Goal: Navigation & Orientation: Find specific page/section

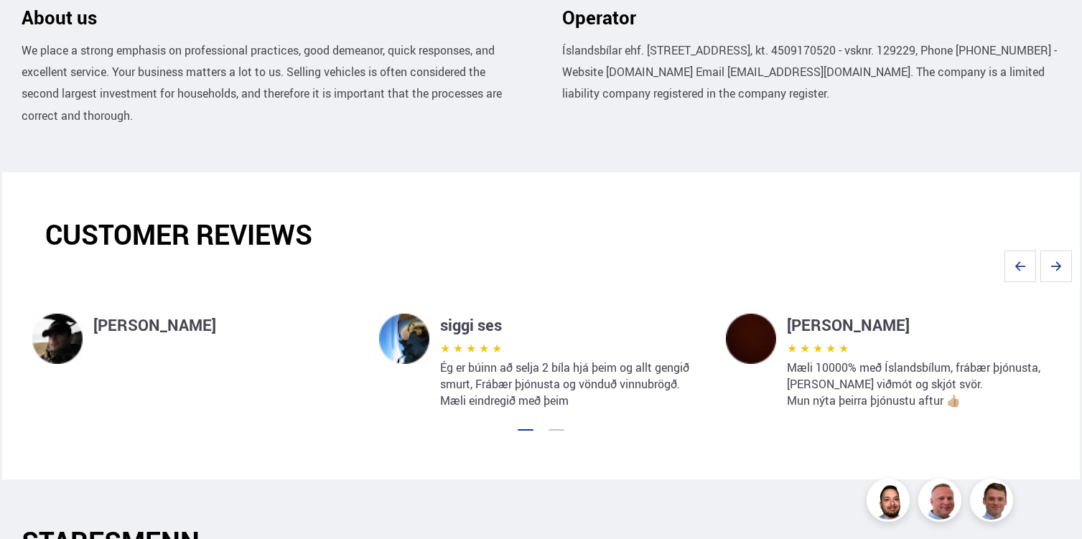
scroll to position [891, 0]
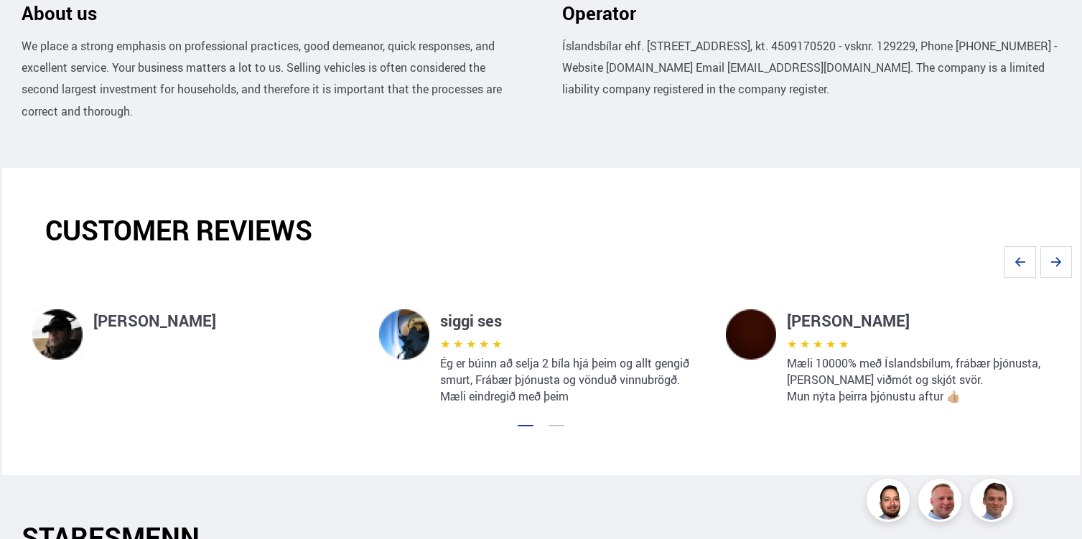
click at [183, 325] on h4 "[PERSON_NAME]" at bounding box center [224, 320] width 263 height 23
click at [1047, 254] on icon "Next slide" at bounding box center [1056, 262] width 32 height 32
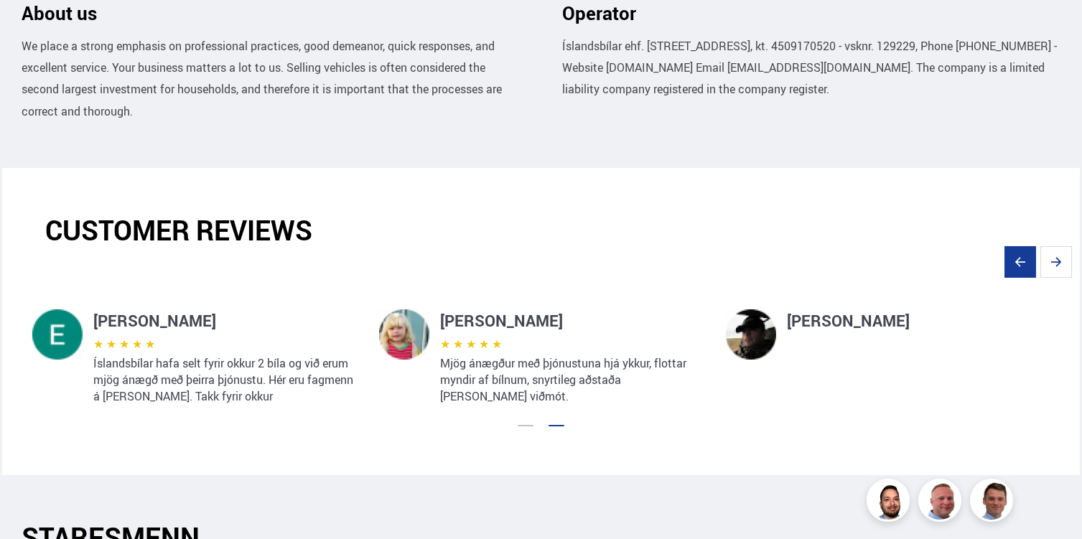
click at [1021, 253] on icon "Previous slide" at bounding box center [1020, 262] width 32 height 32
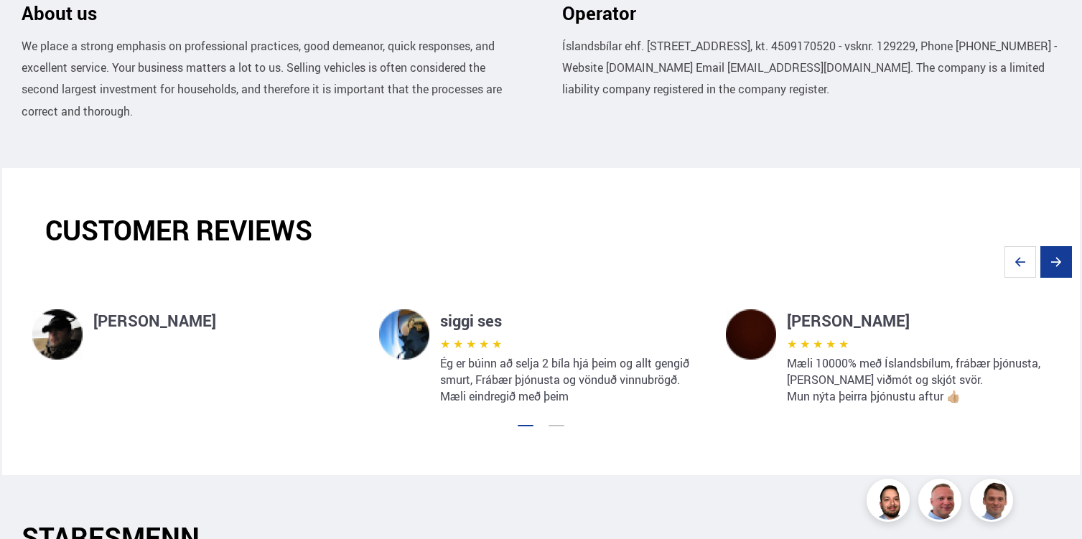
click at [1049, 258] on icon "Next slide" at bounding box center [1056, 262] width 32 height 32
click at [1053, 262] on icon "Next slide" at bounding box center [1055, 262] width 11 height 9
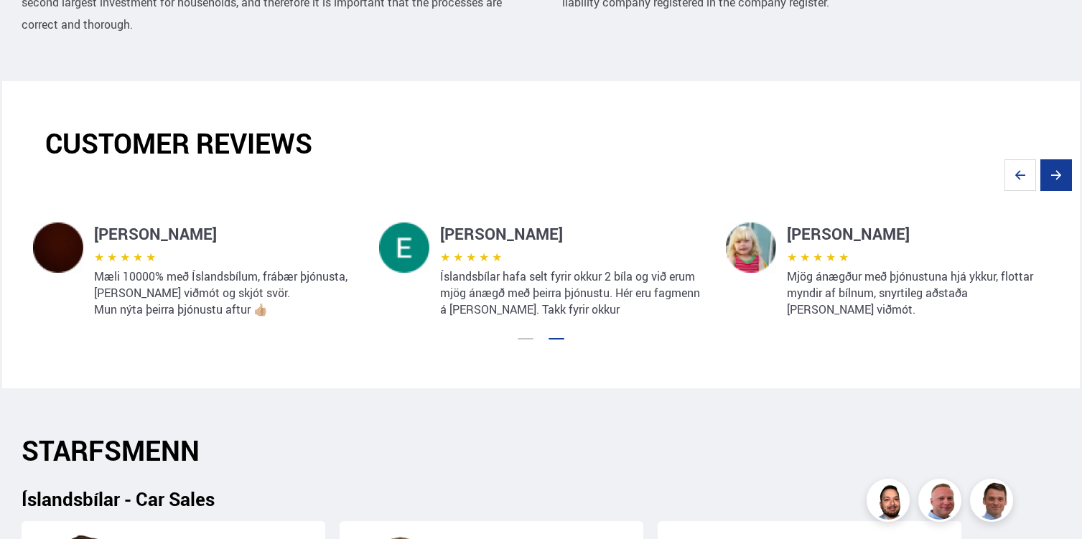
scroll to position [982, 0]
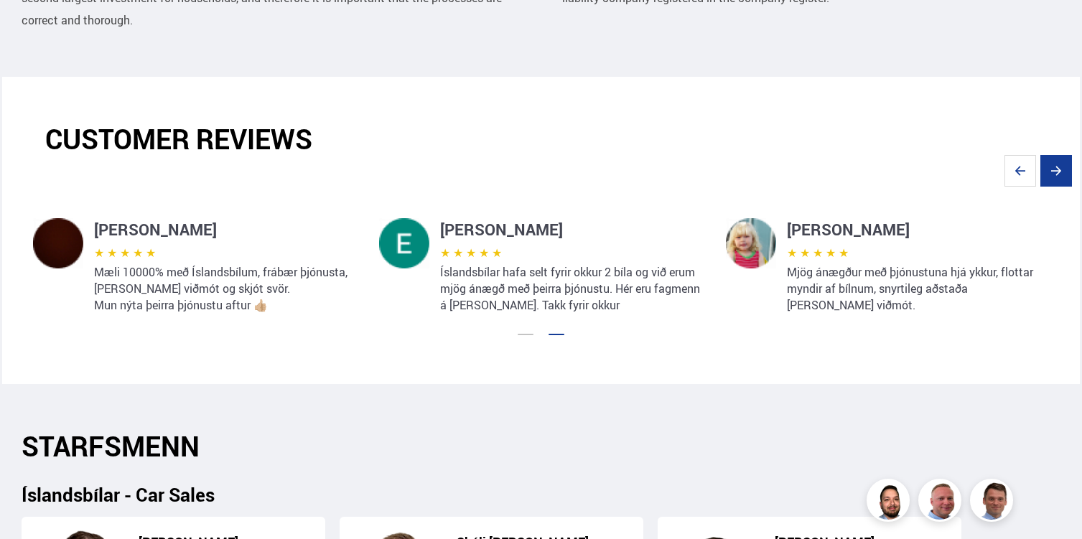
click at [1057, 170] on icon "Next slide" at bounding box center [1056, 171] width 32 height 32
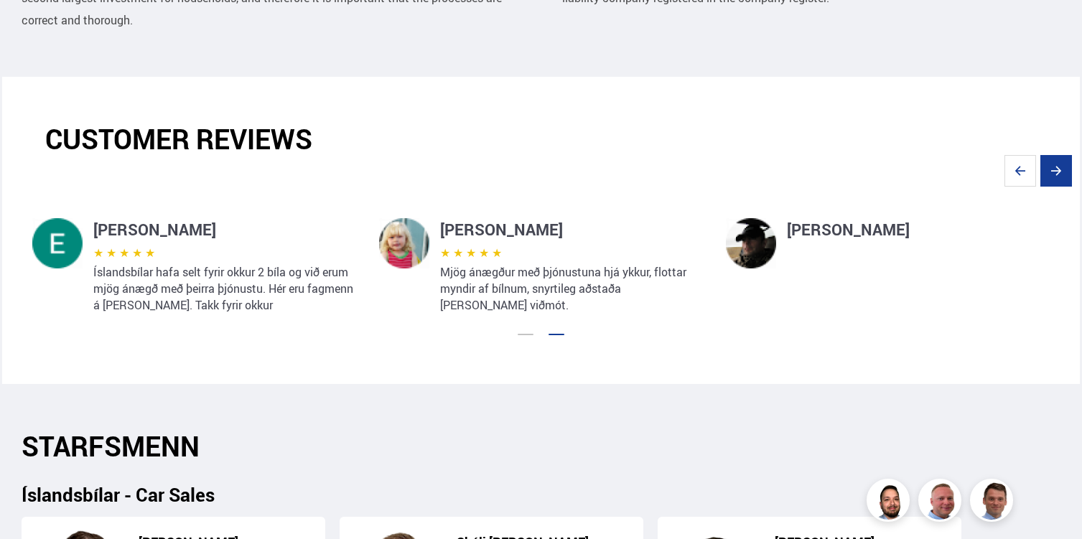
click at [1057, 170] on icon "Next slide" at bounding box center [1056, 171] width 32 height 32
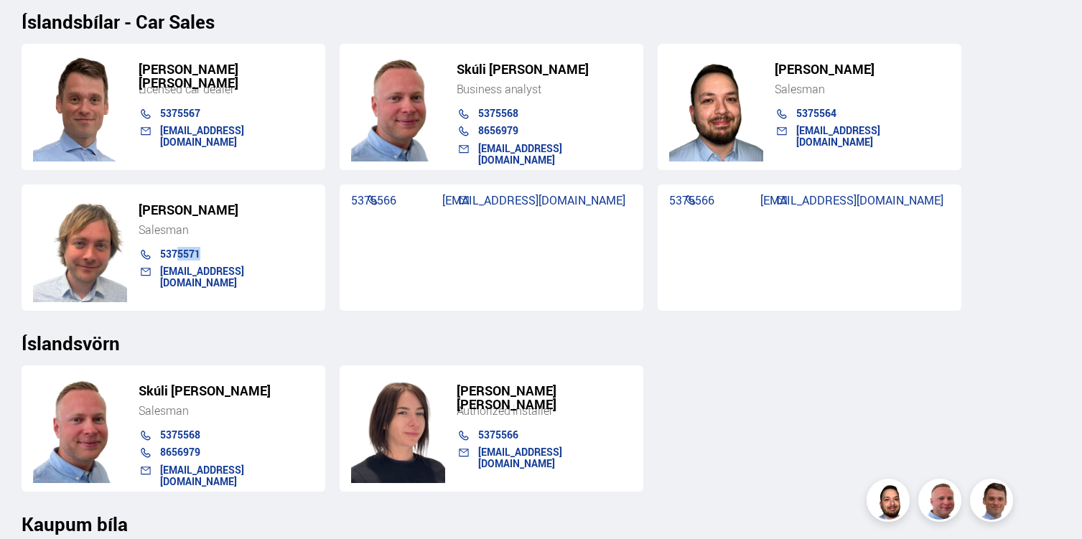
scroll to position [1457, 0]
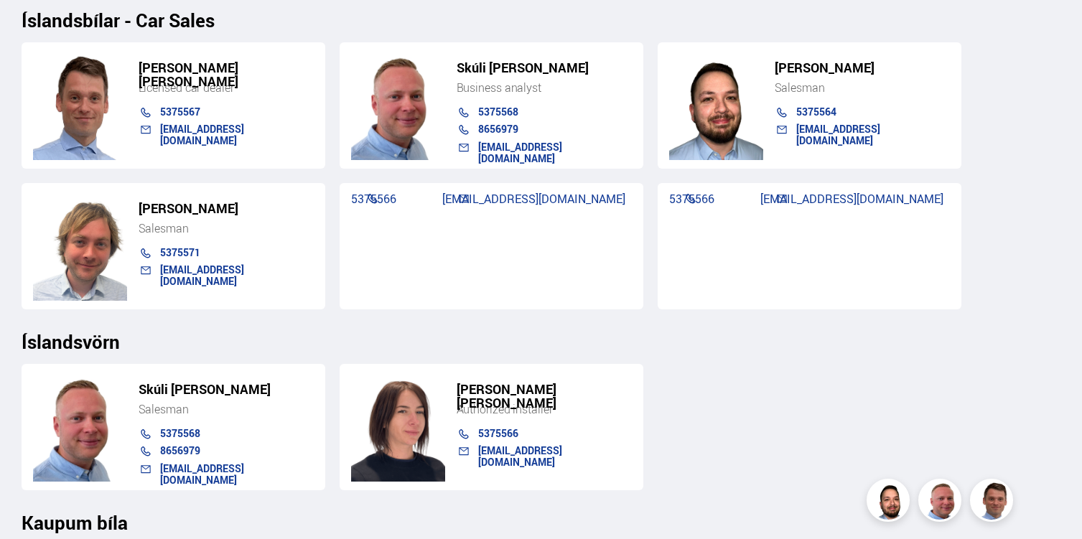
click at [699, 416] on div "[PERSON_NAME] Salesman 5375568 8656979 [EMAIL_ADDRESS][DOMAIN_NAME] [PERSON_NAM…" at bounding box center [542, 422] width 1040 height 138
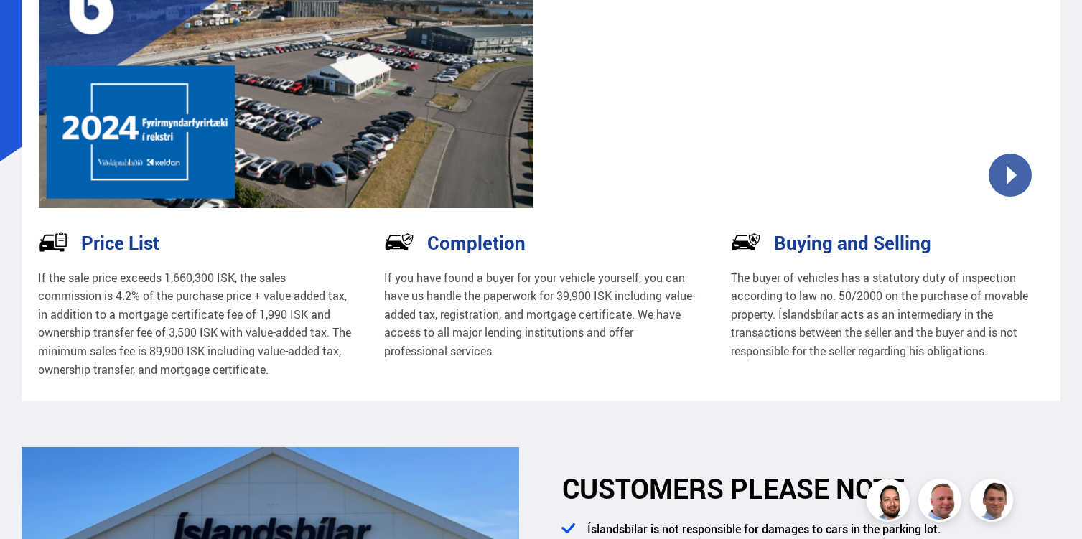
scroll to position [0, 0]
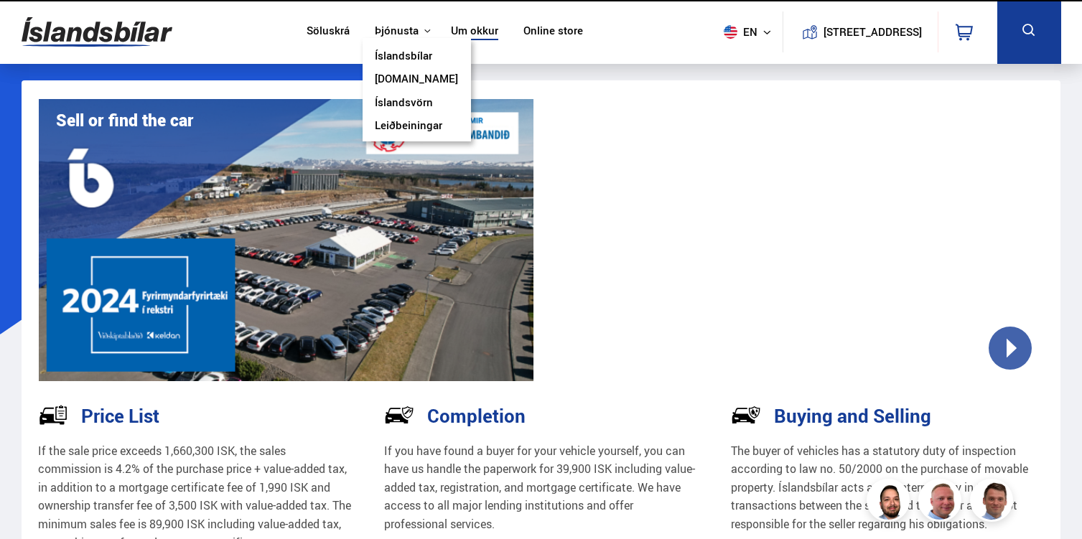
click at [406, 54] on link "Íslandsbílar" at bounding box center [403, 57] width 57 height 15
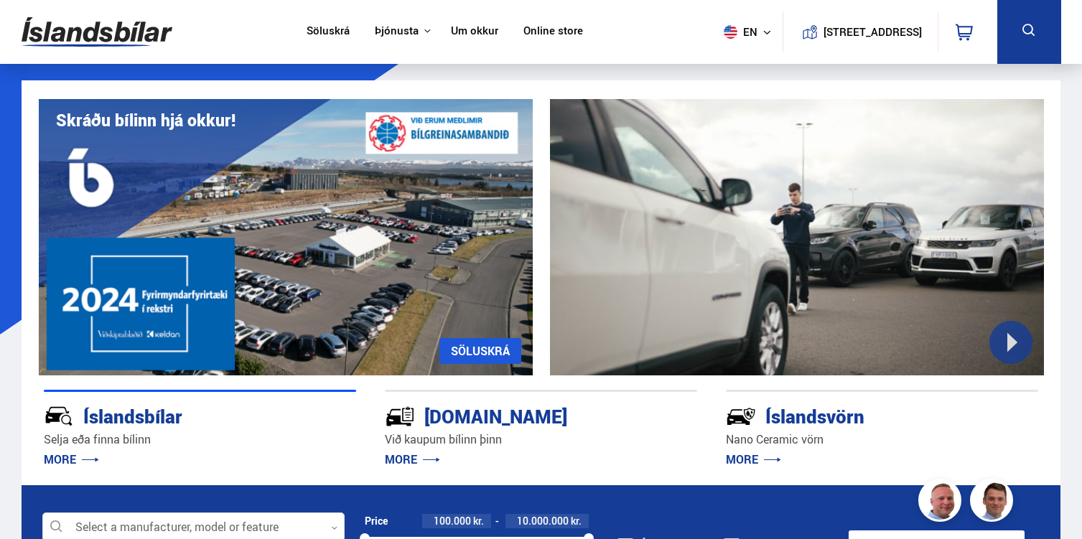
click at [326, 35] on link "Söluskrá" at bounding box center [328, 31] width 43 height 15
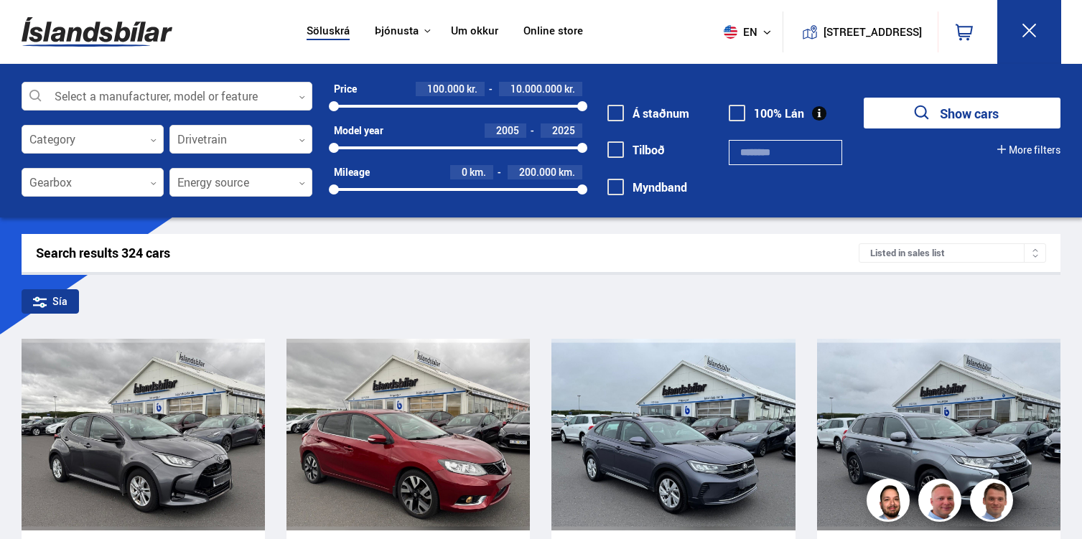
scroll to position [264, 0]
